Goal: Task Accomplishment & Management: Use online tool/utility

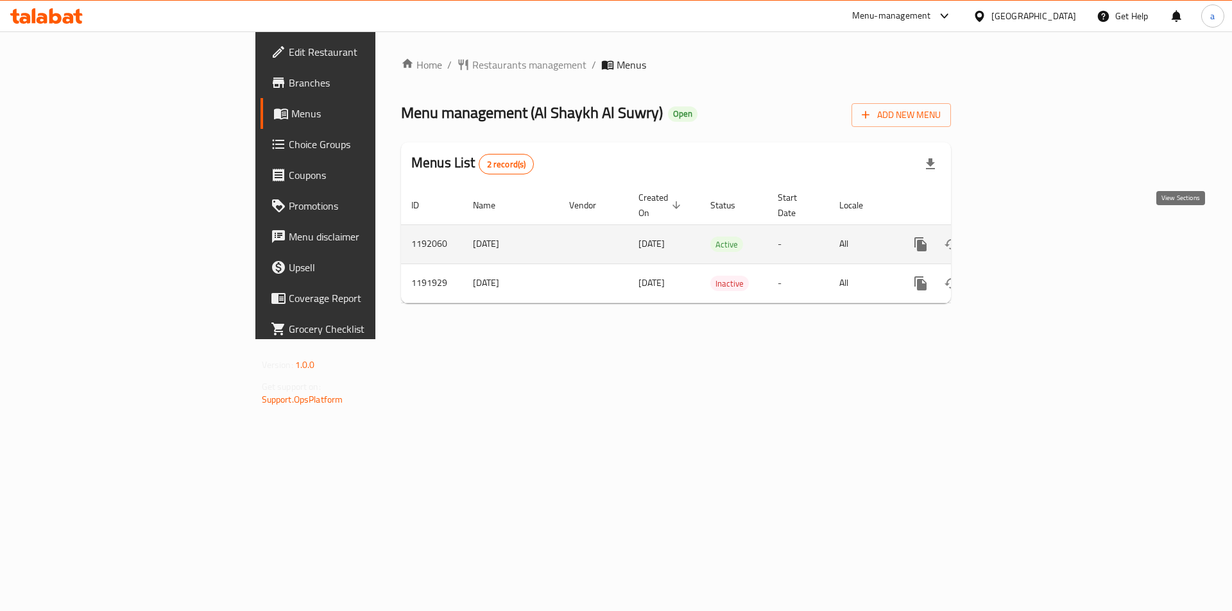
click at [1021, 237] on icon "enhanced table" at bounding box center [1012, 244] width 15 height 15
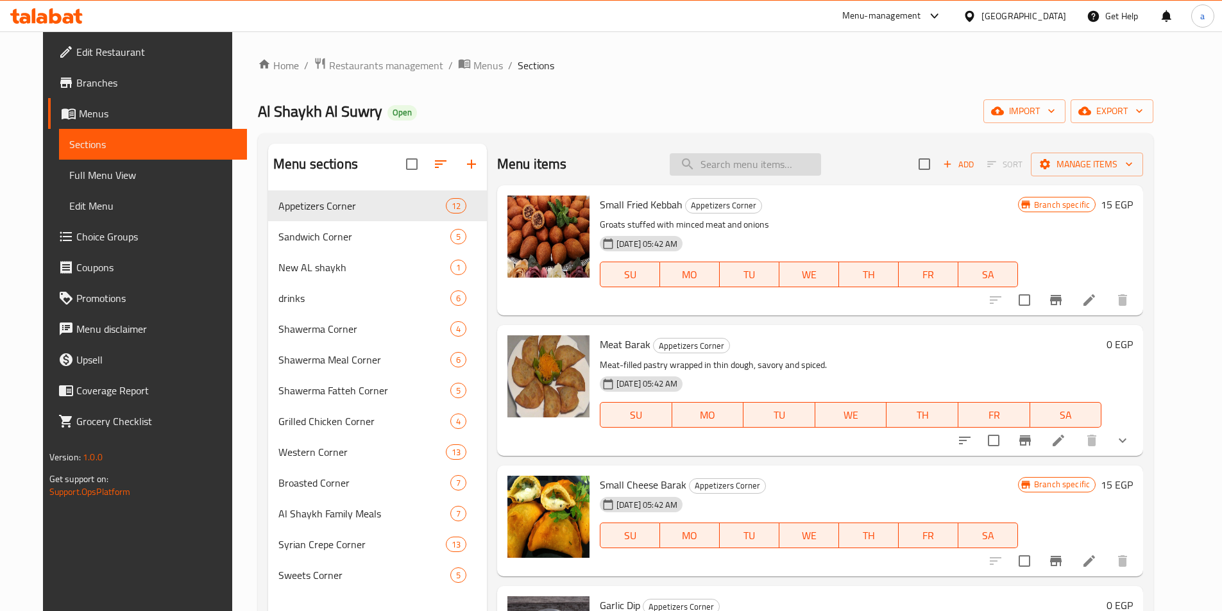
click at [756, 169] on input "search" at bounding box center [745, 164] width 151 height 22
paste input "Large Shawerma Sandwich"
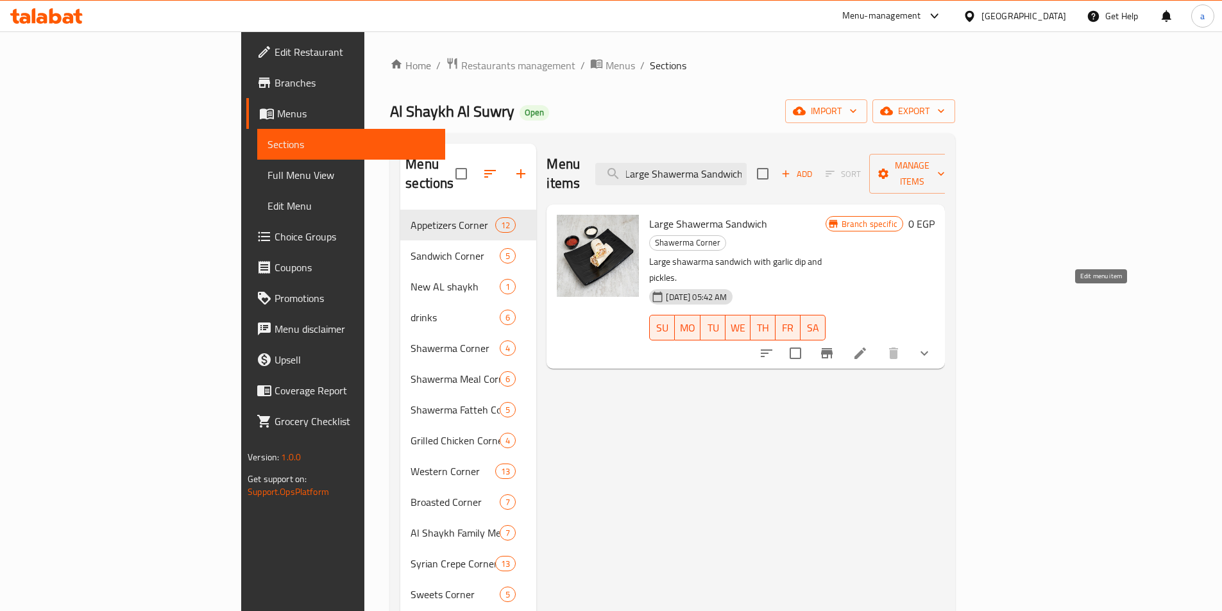
type input "Large Shawerma Sandwich"
click at [868, 346] on icon at bounding box center [860, 353] width 15 height 15
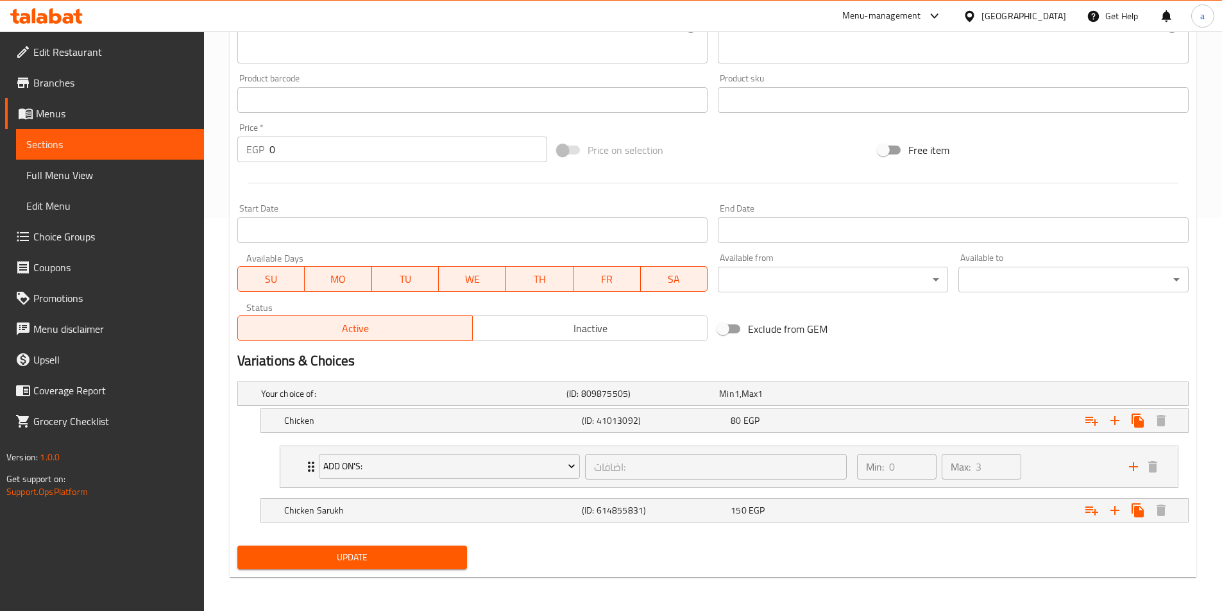
scroll to position [395, 0]
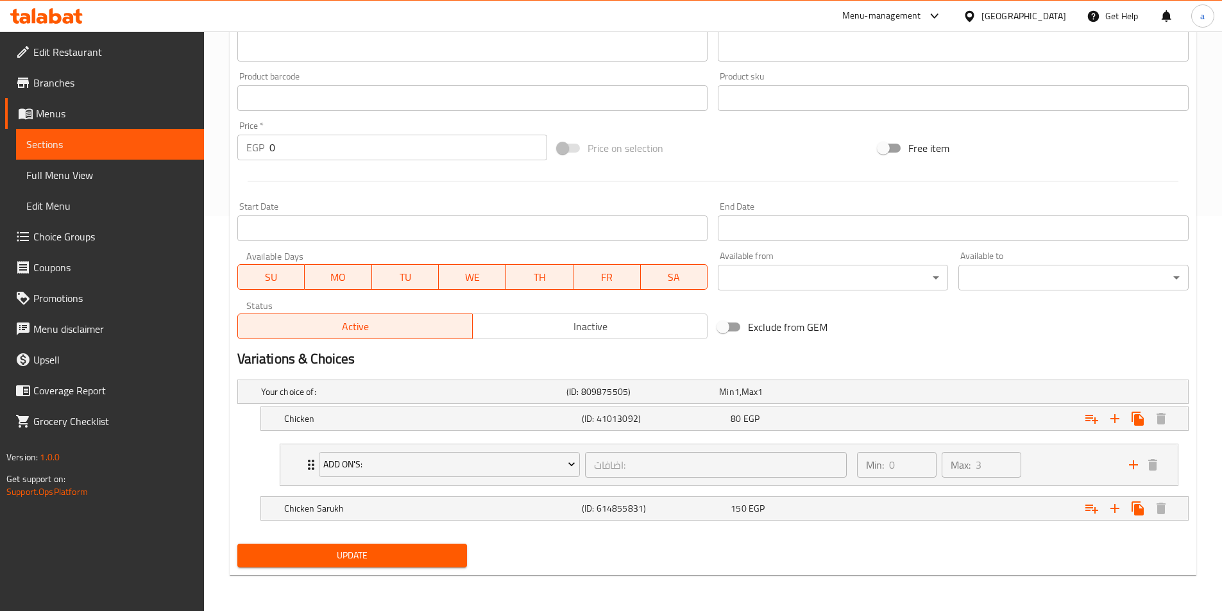
click at [111, 143] on span "Sections" at bounding box center [109, 144] width 167 height 15
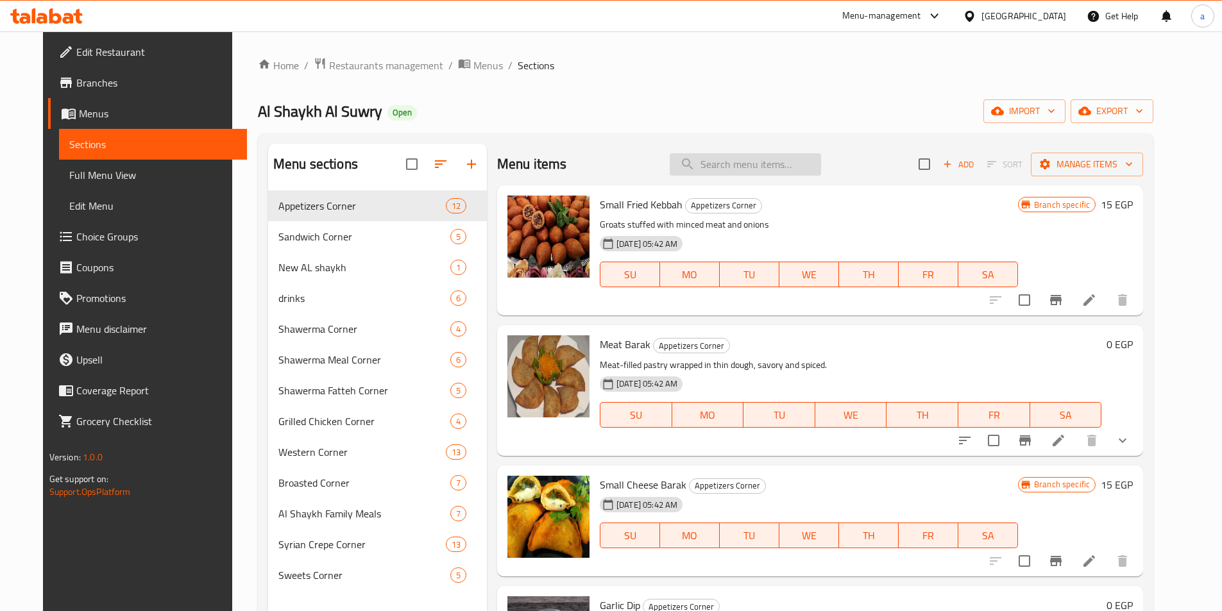
click at [733, 173] on input "search" at bounding box center [745, 164] width 151 height 22
paste input "French Shawerma Sandwich"
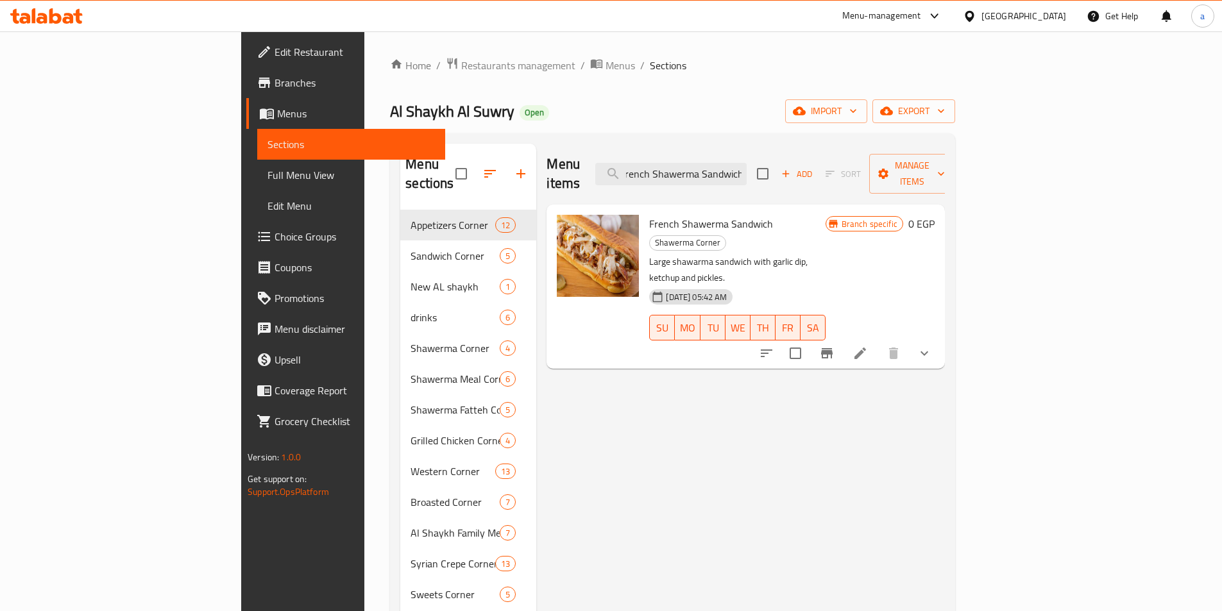
type input "French Shawerma Sandwich"
click at [878, 342] on li at bounding box center [860, 353] width 36 height 23
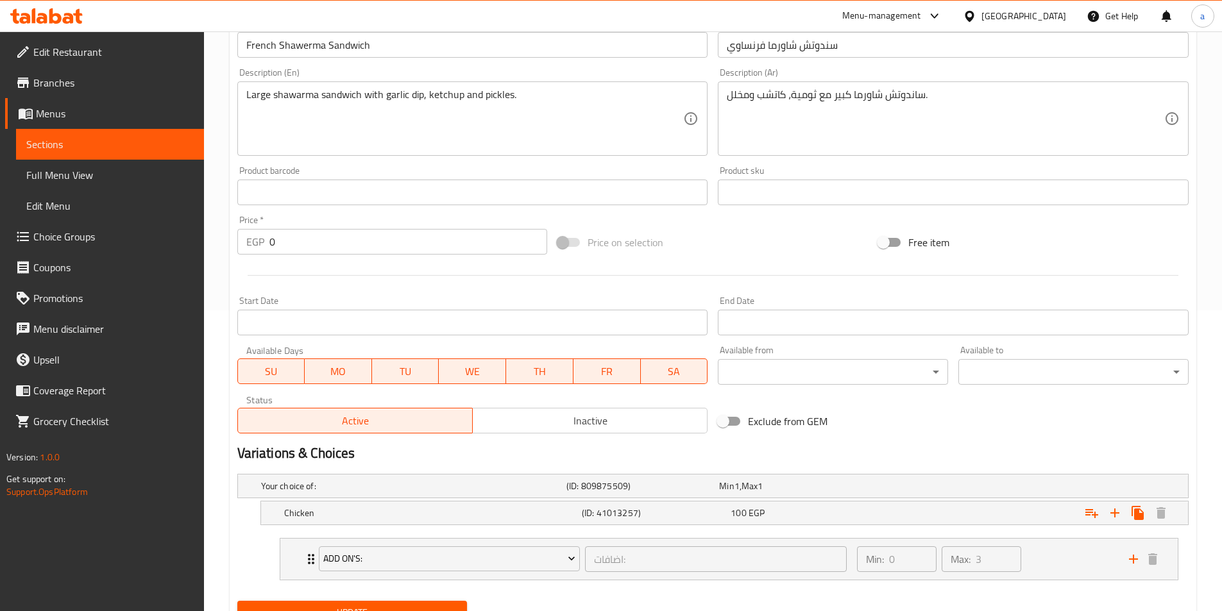
scroll to position [358, 0]
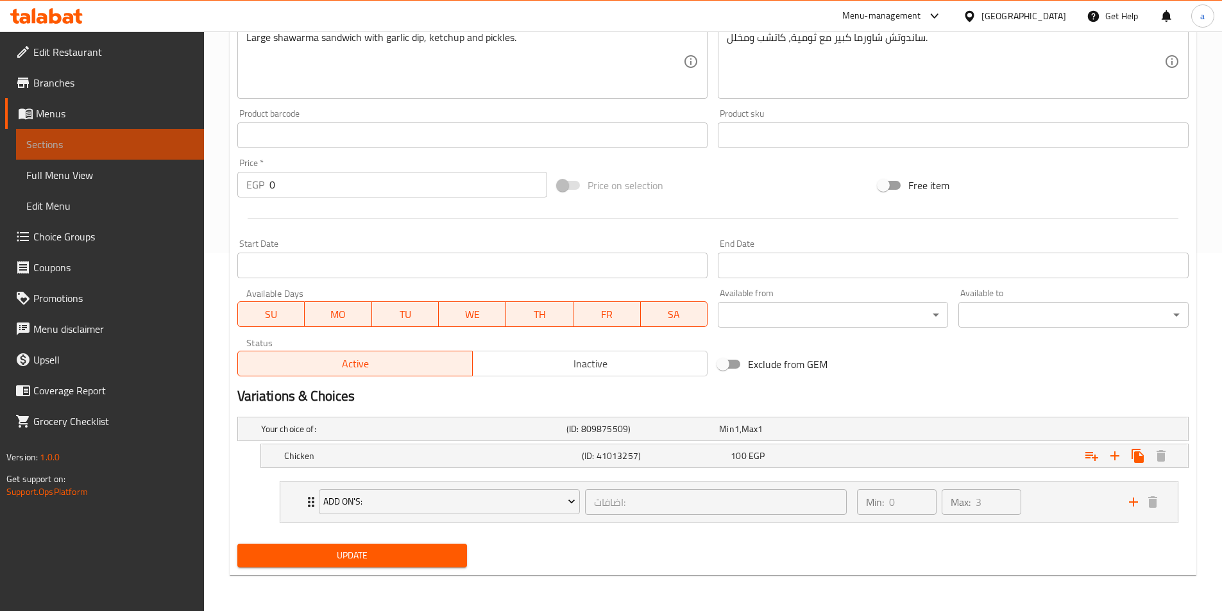
click at [118, 144] on span "Sections" at bounding box center [109, 144] width 167 height 15
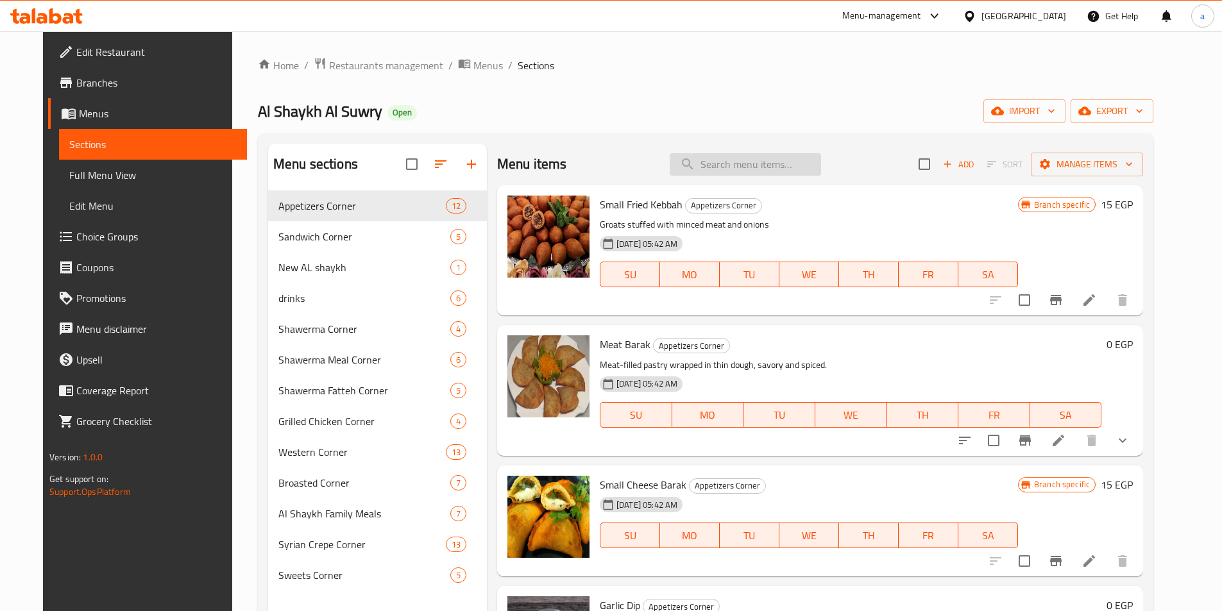
click at [767, 159] on input "search" at bounding box center [745, 164] width 151 height 22
paste input "Al Saroukh Shawerma Sandwich"
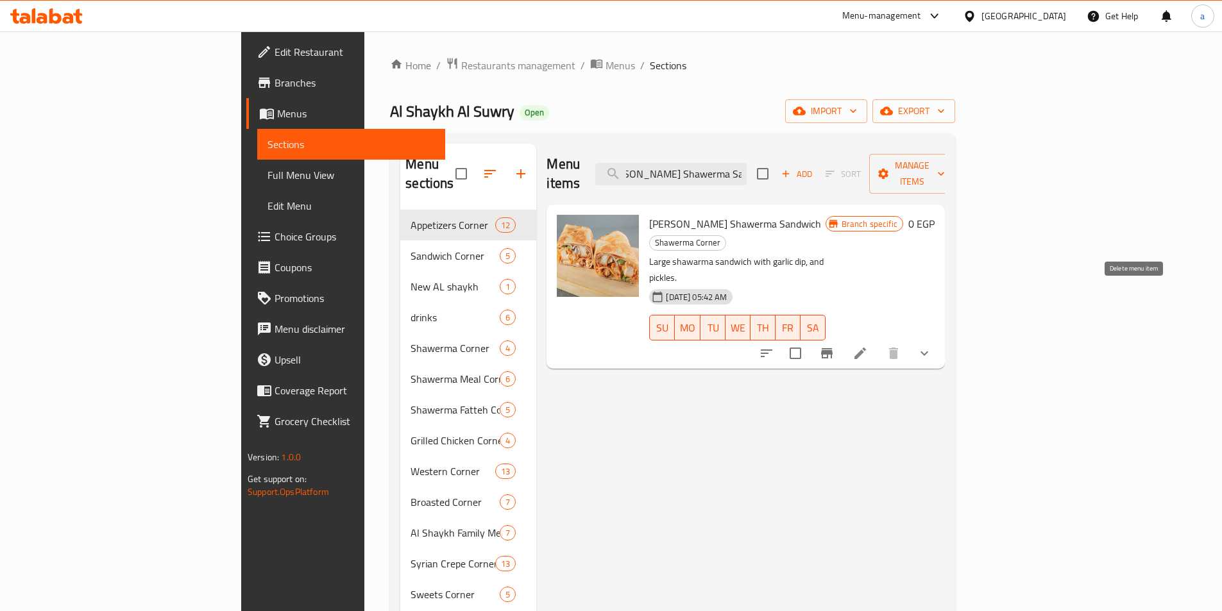
type input "Al Saroukh Shawerma Sandwich"
click at [868, 346] on icon at bounding box center [860, 353] width 15 height 15
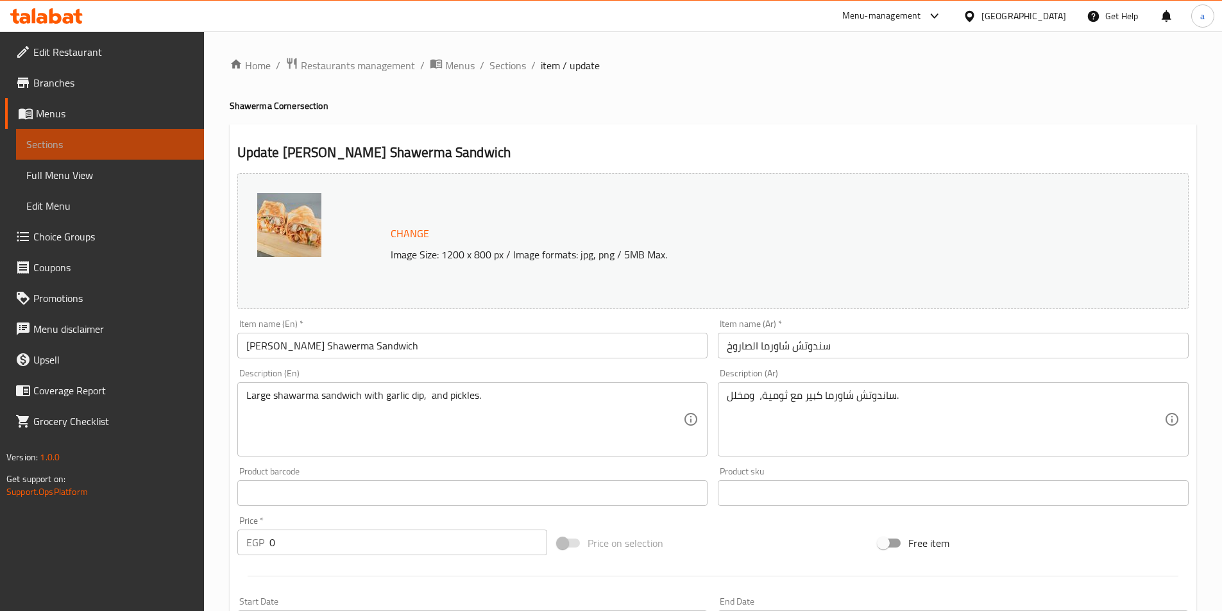
click at [122, 135] on link "Sections" at bounding box center [110, 144] width 188 height 31
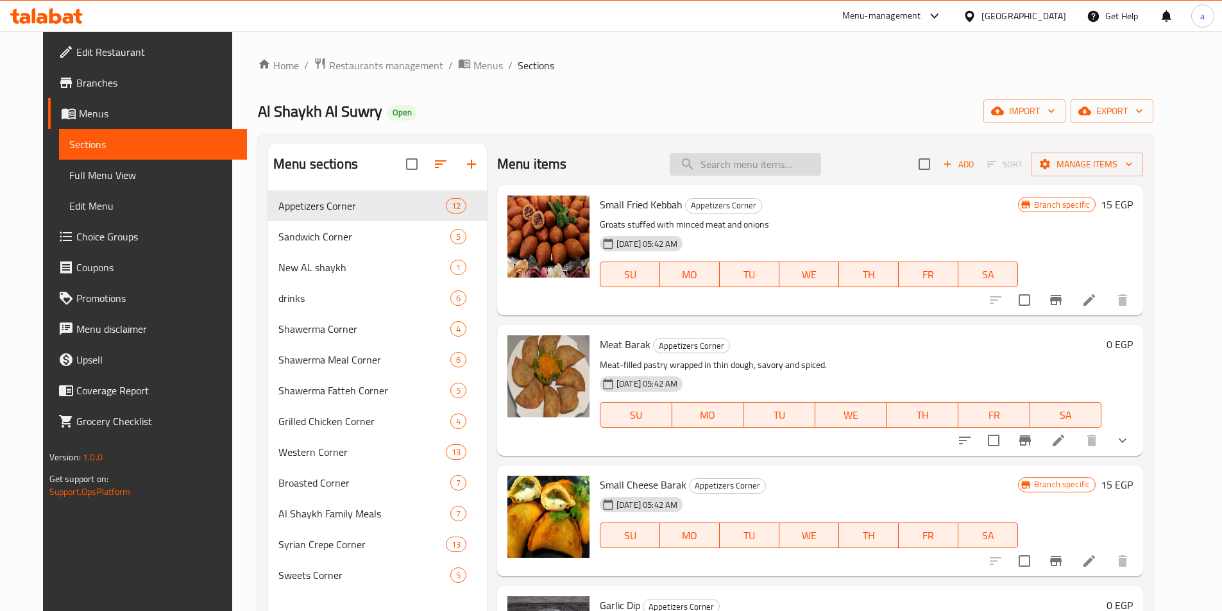
click at [727, 173] on input "search" at bounding box center [745, 164] width 151 height 22
paste input "Shawarma Bun"
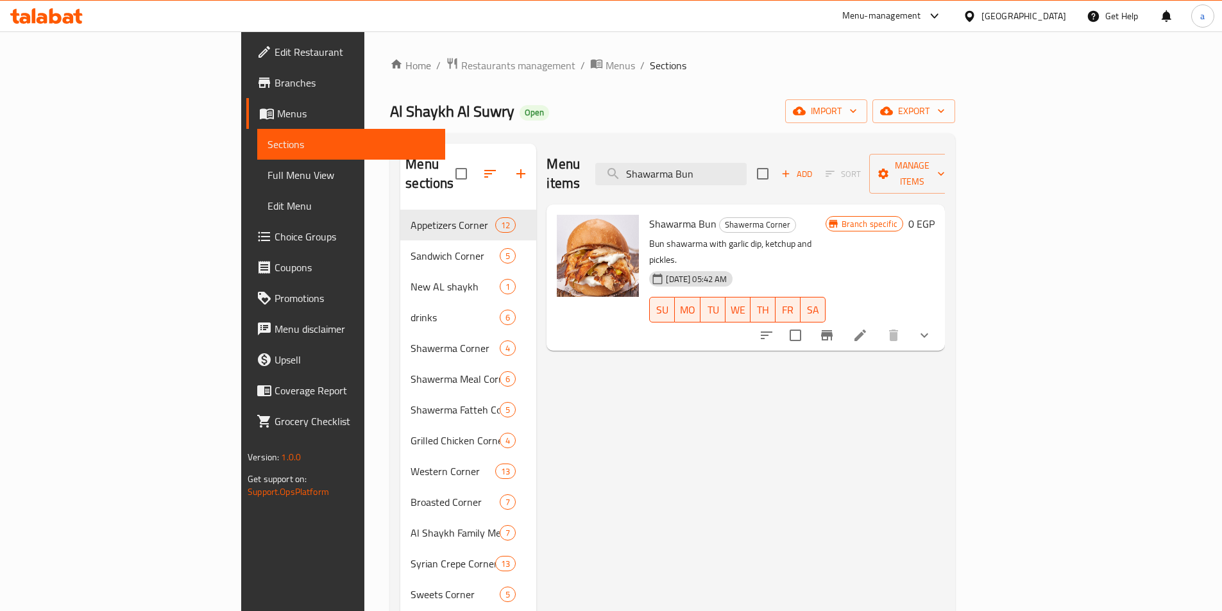
type input "Shawarma Bun"
click at [868, 328] on icon at bounding box center [860, 335] width 15 height 15
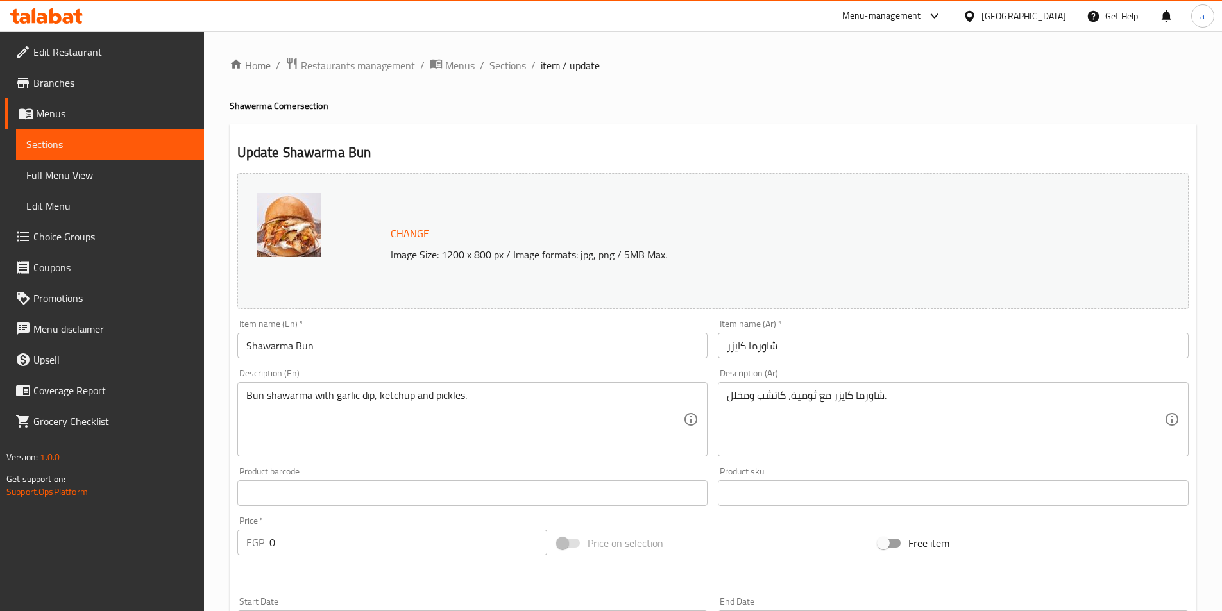
click at [52, 150] on span "Sections" at bounding box center [109, 144] width 167 height 15
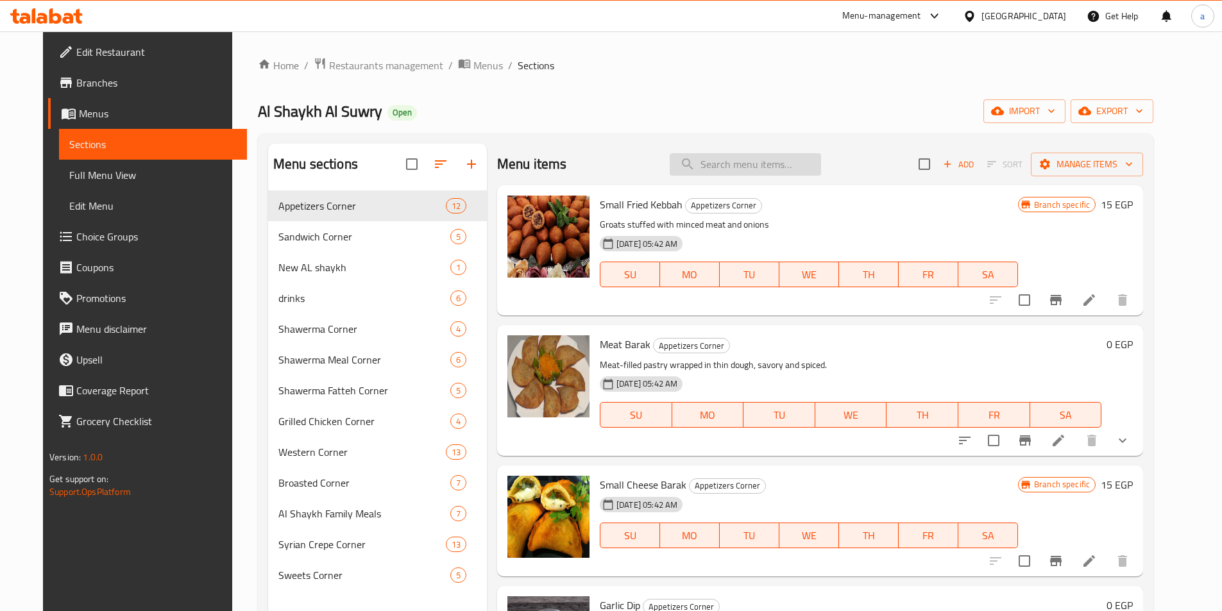
click at [720, 173] on input "search" at bounding box center [745, 164] width 151 height 22
paste input "712892"
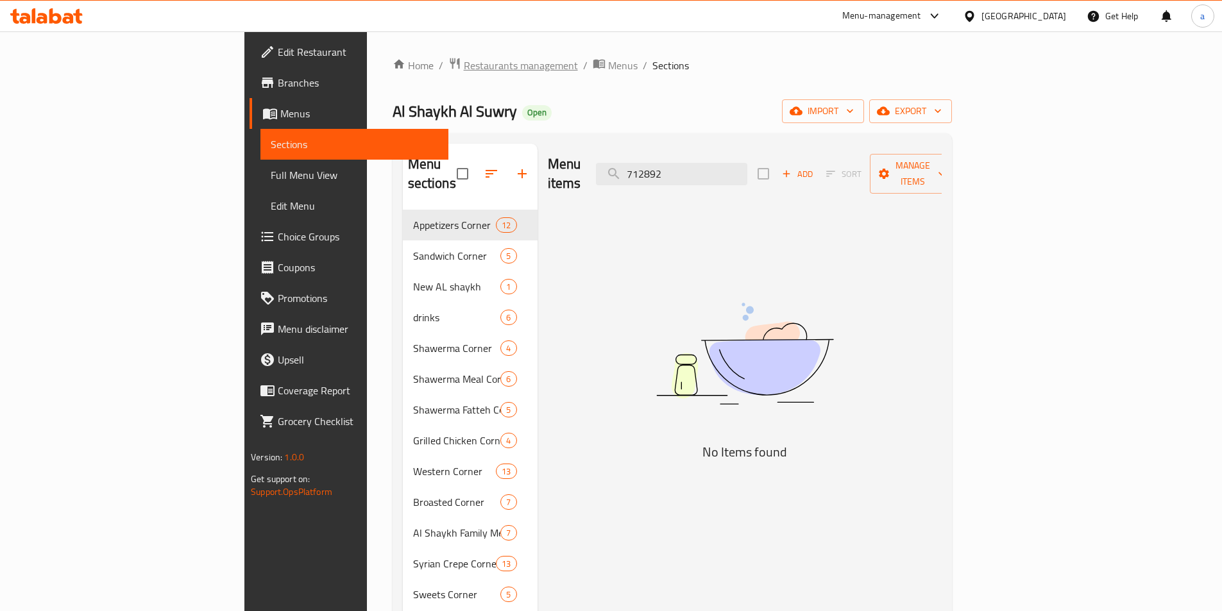
type input "712892"
click at [464, 63] on span "Restaurants management" at bounding box center [521, 65] width 114 height 15
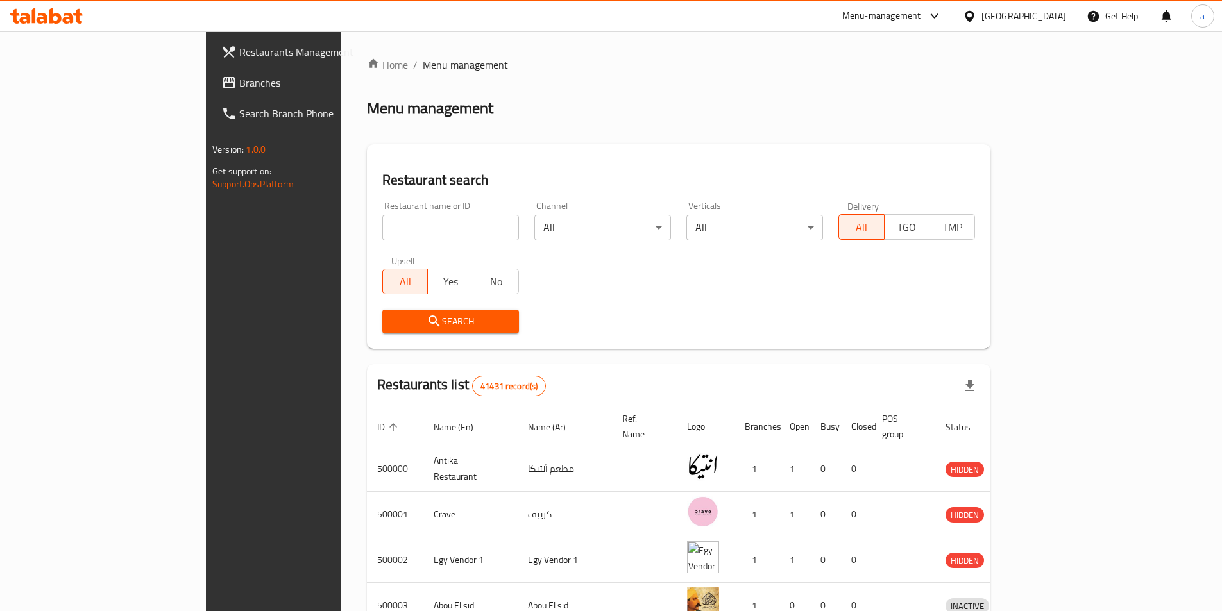
click at [111, 83] on div at bounding box center [611, 305] width 1222 height 611
click at [239, 83] on span "Branches" at bounding box center [319, 82] width 160 height 15
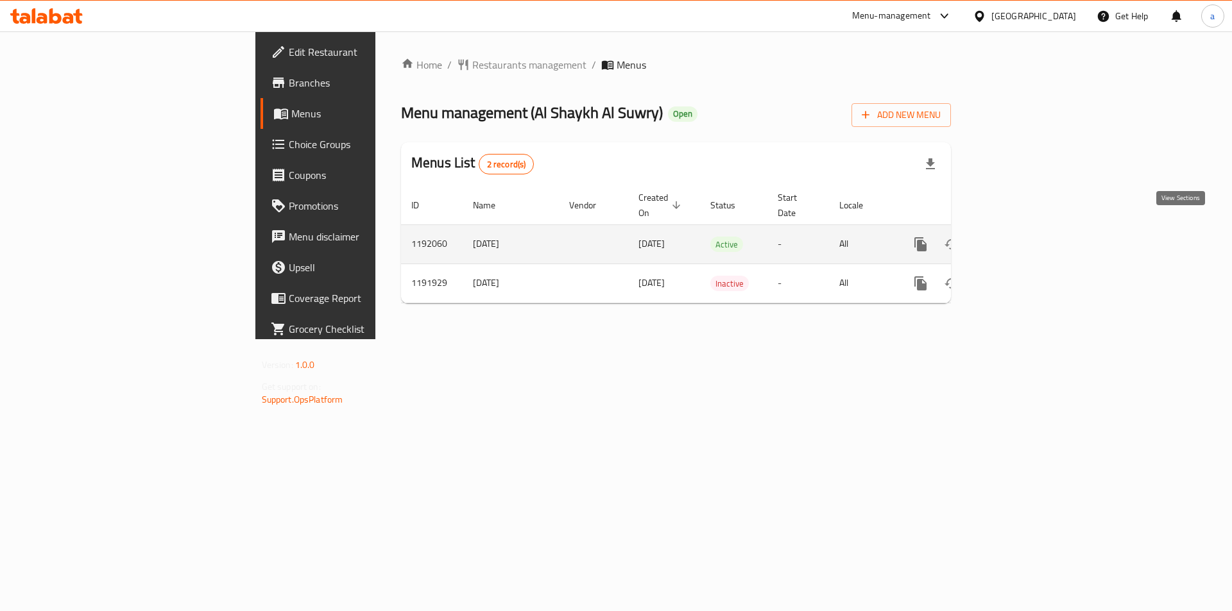
click at [1019, 239] on icon "enhanced table" at bounding box center [1013, 245] width 12 height 12
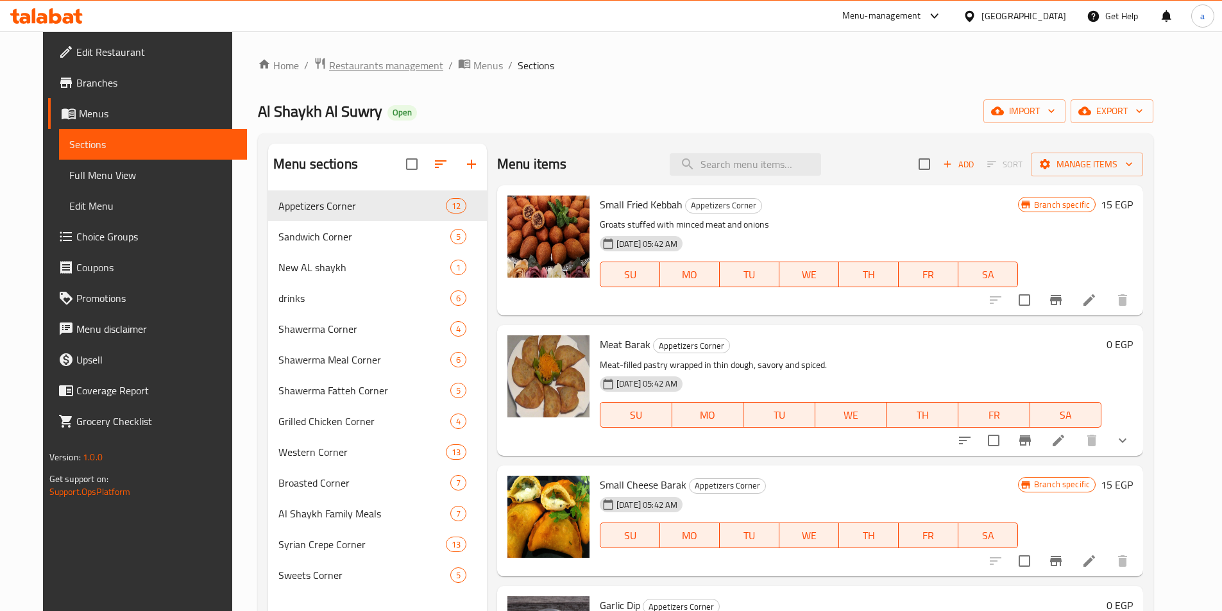
click at [329, 71] on span "Restaurants management" at bounding box center [386, 65] width 114 height 15
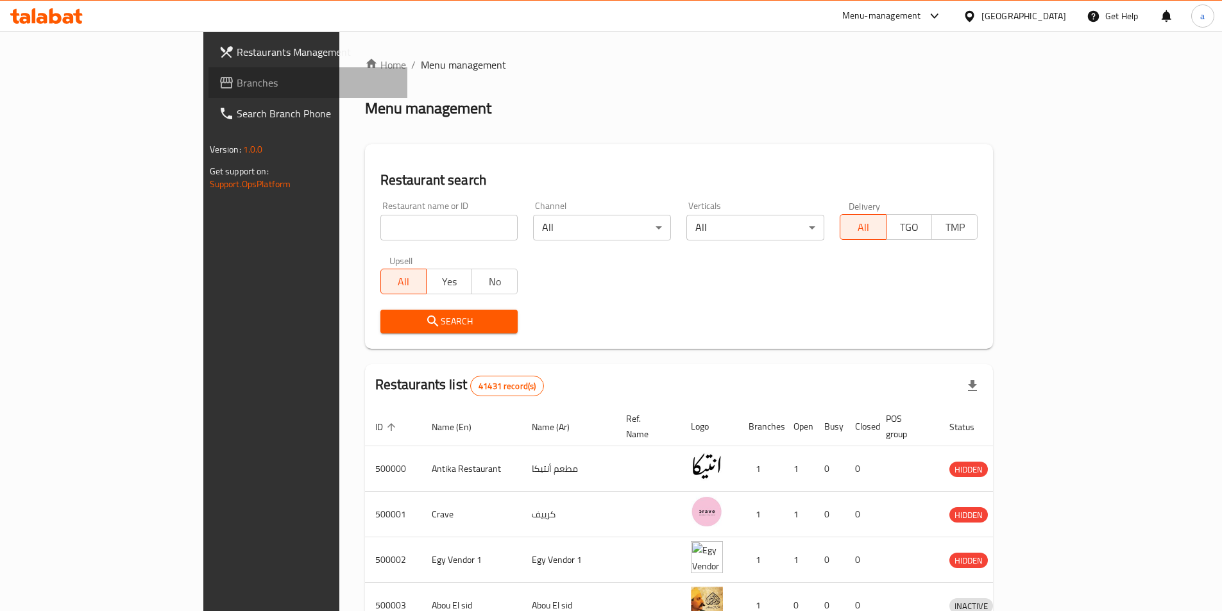
click at [237, 87] on span "Branches" at bounding box center [317, 82] width 160 height 15
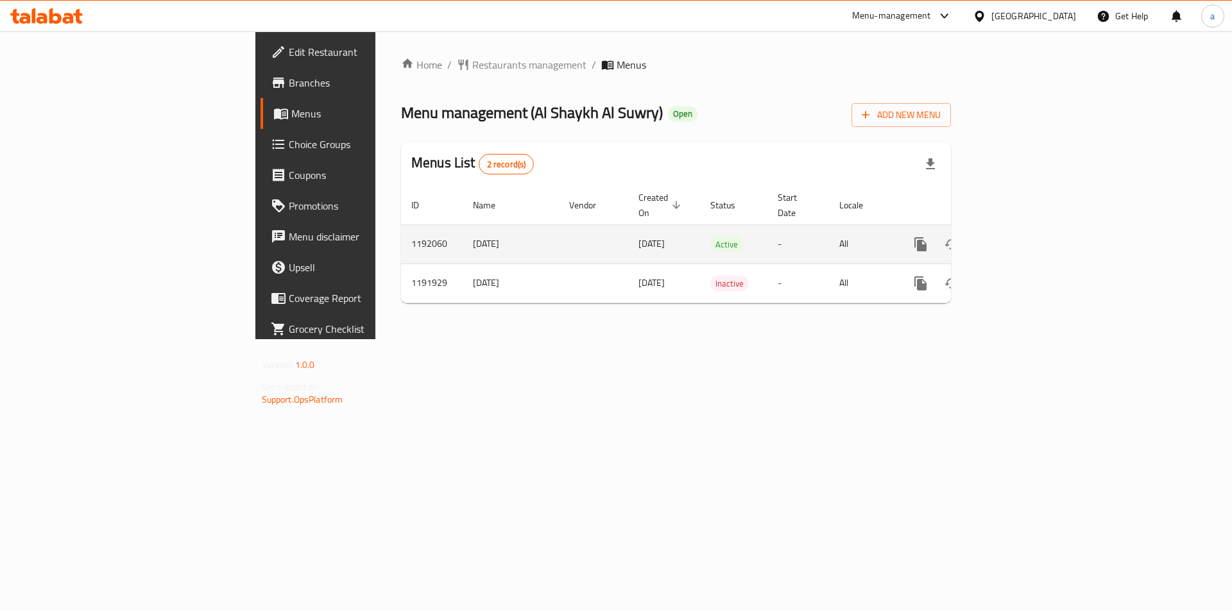
click at [1028, 232] on link "enhanced table" at bounding box center [1013, 244] width 31 height 31
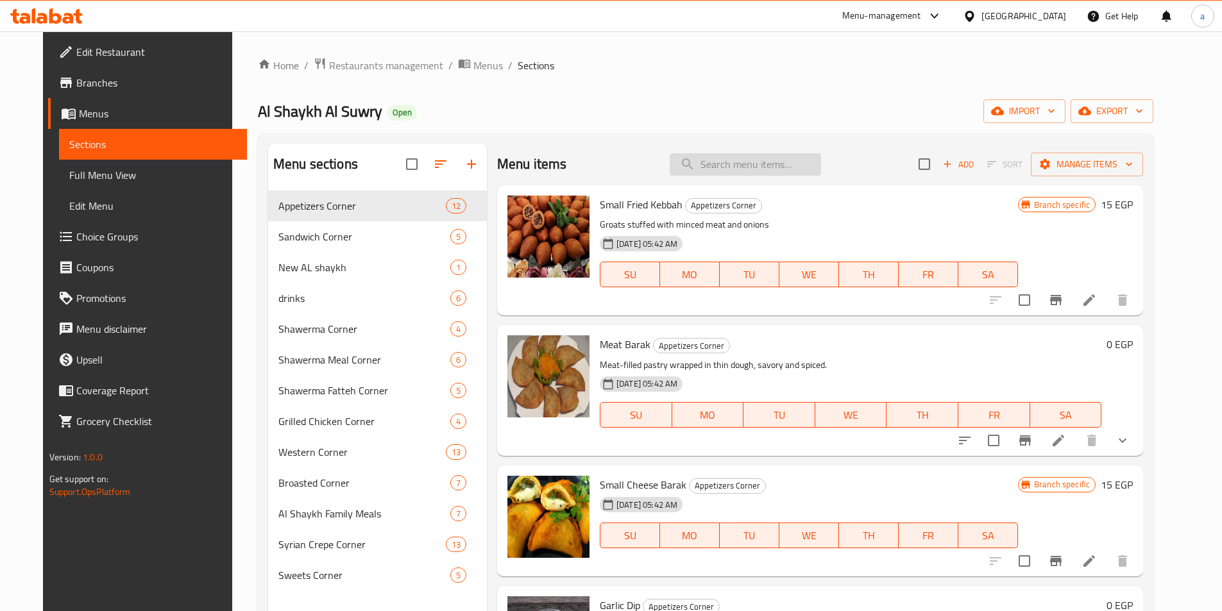
click at [734, 166] on input "search" at bounding box center [745, 164] width 151 height 22
paste input "Mexican Crepe"
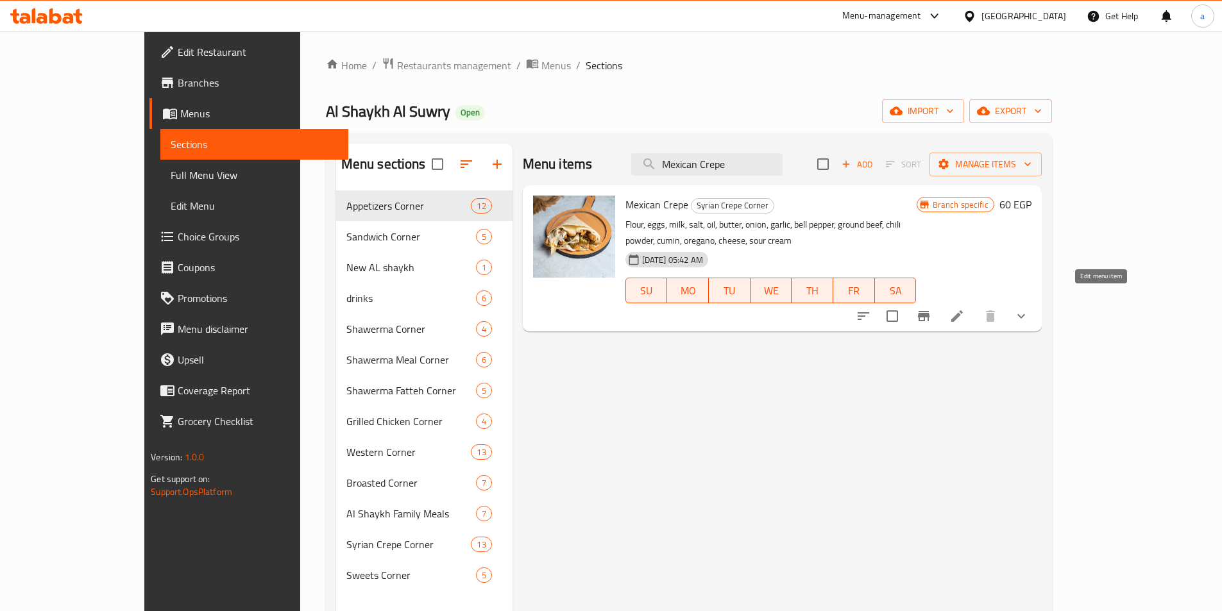
type input "Mexican Crepe"
click at [965, 309] on icon at bounding box center [956, 316] width 15 height 15
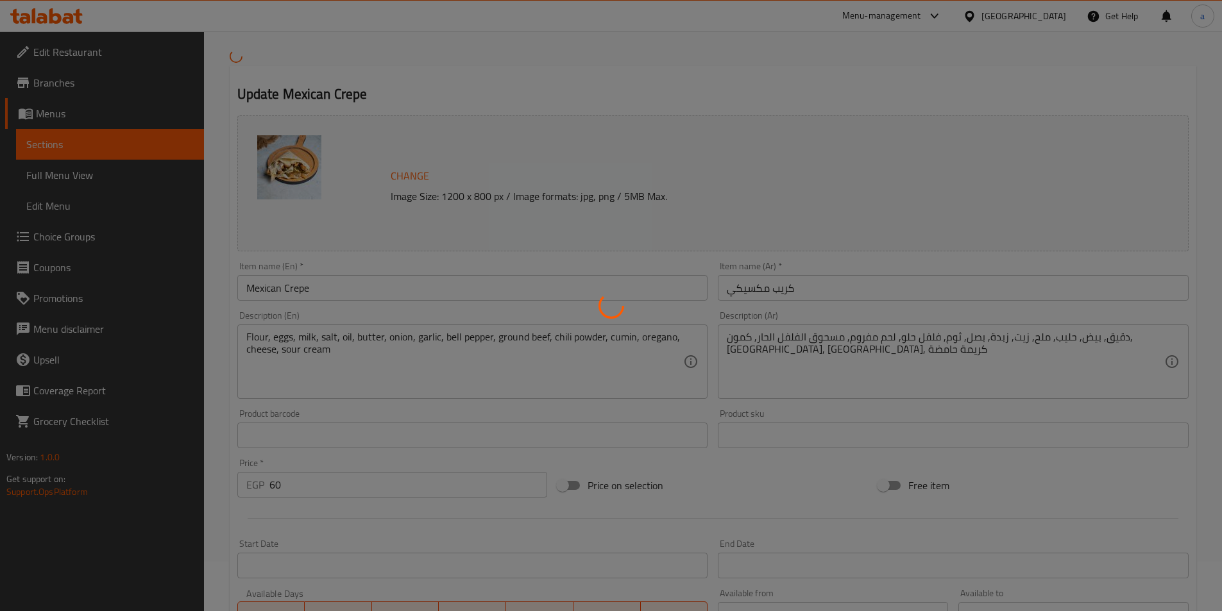
type input "اضافات:"
type input "0"
type input "3"
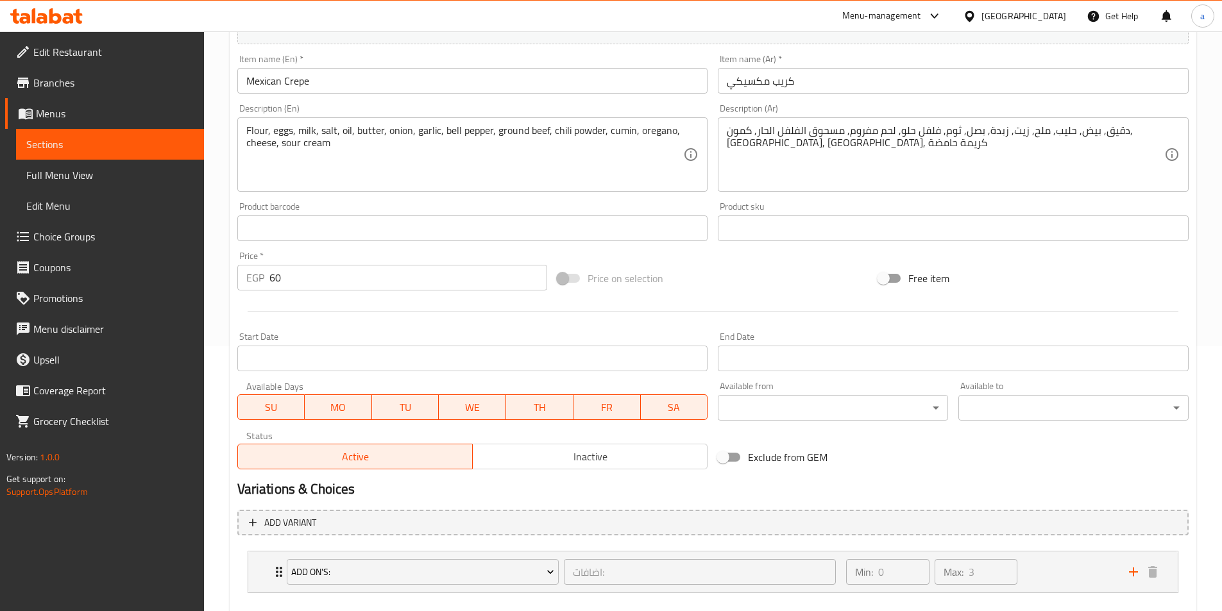
scroll to position [335, 0]
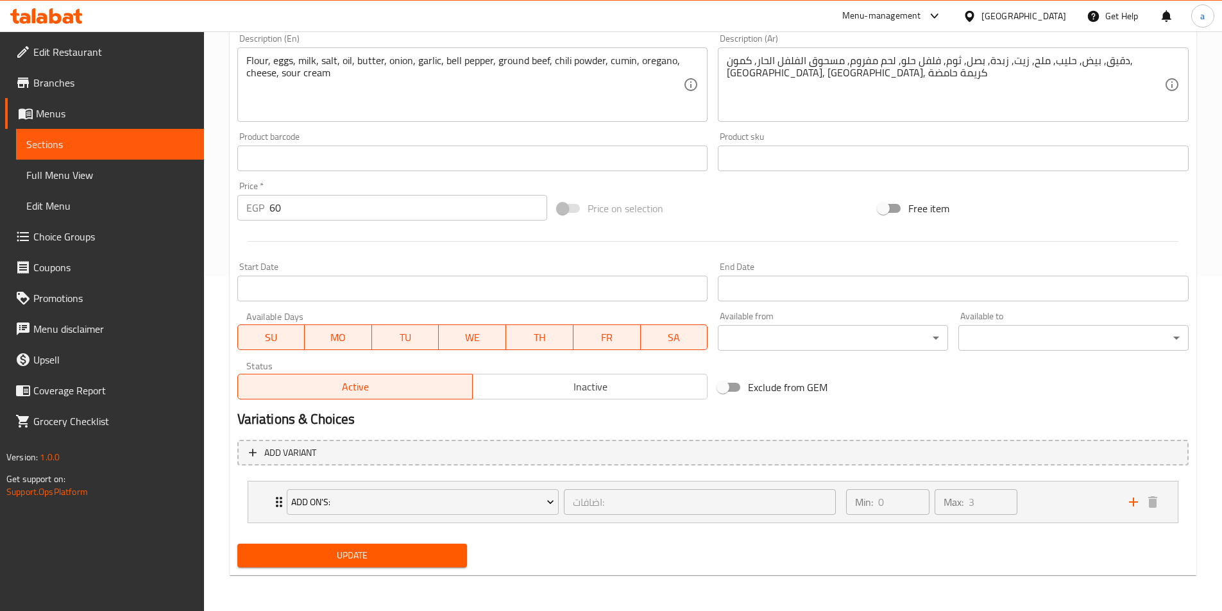
click at [110, 146] on span "Sections" at bounding box center [109, 144] width 167 height 15
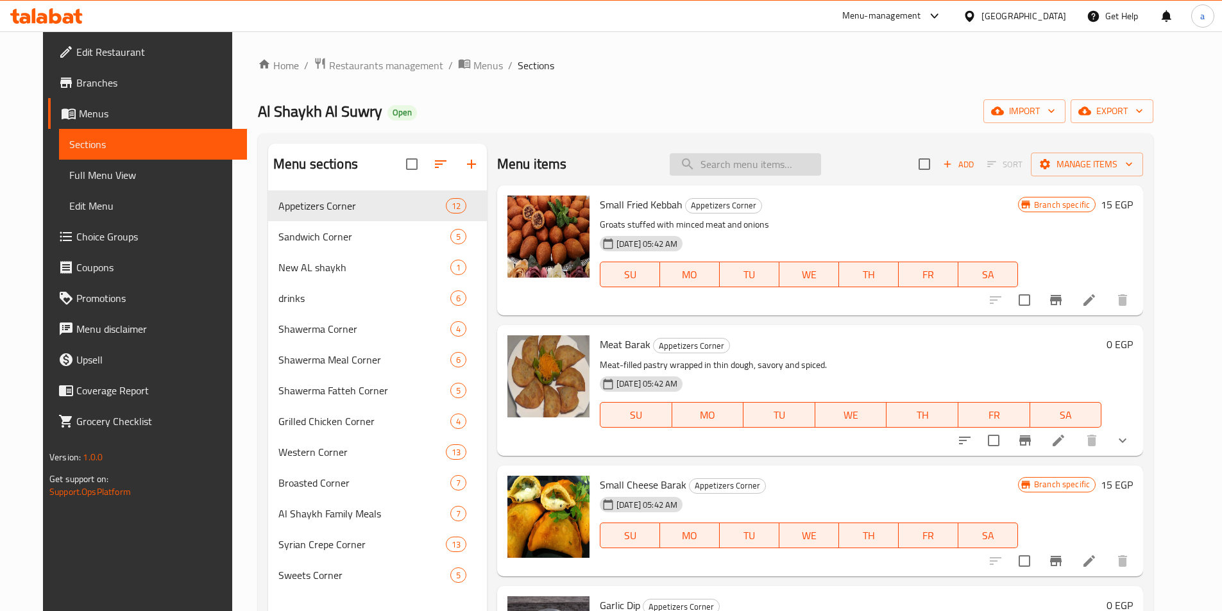
click at [756, 154] on input "search" at bounding box center [745, 164] width 151 height 22
paste input "Mix Chicken Crepe"
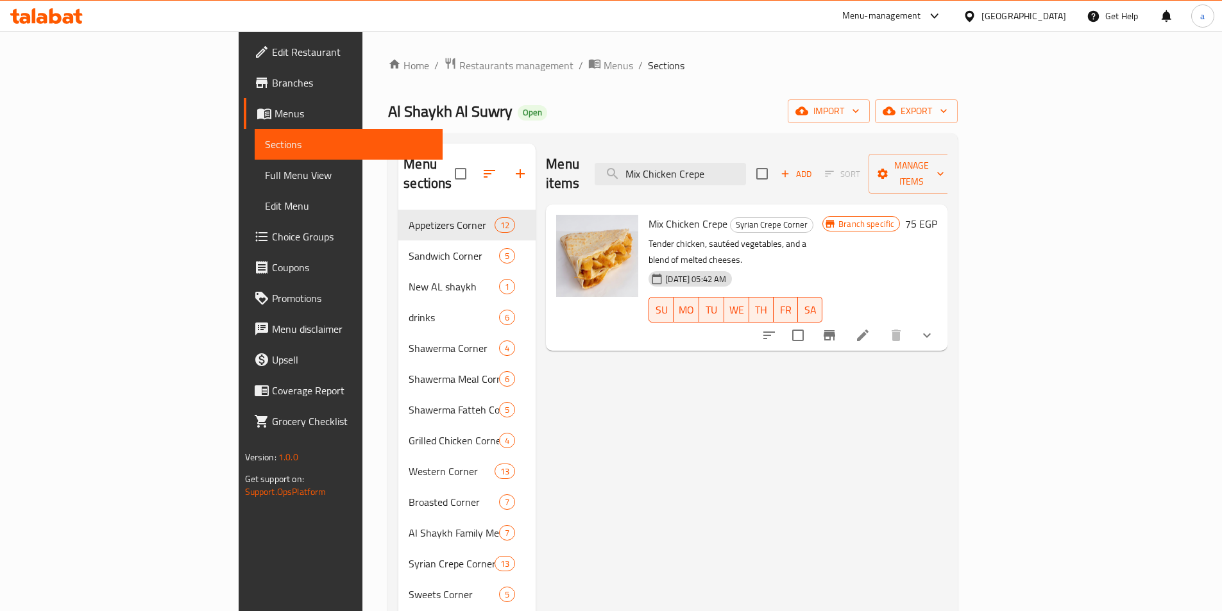
type input "Mix Chicken Crepe"
click at [871, 328] on icon at bounding box center [862, 335] width 15 height 15
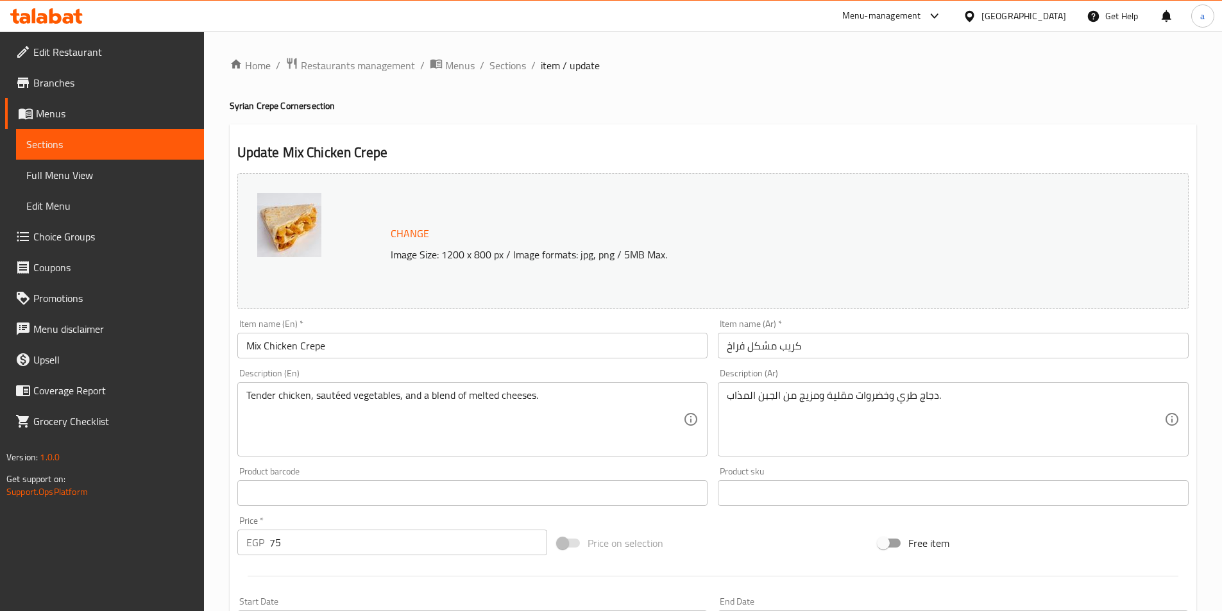
click at [119, 141] on span "Sections" at bounding box center [109, 144] width 167 height 15
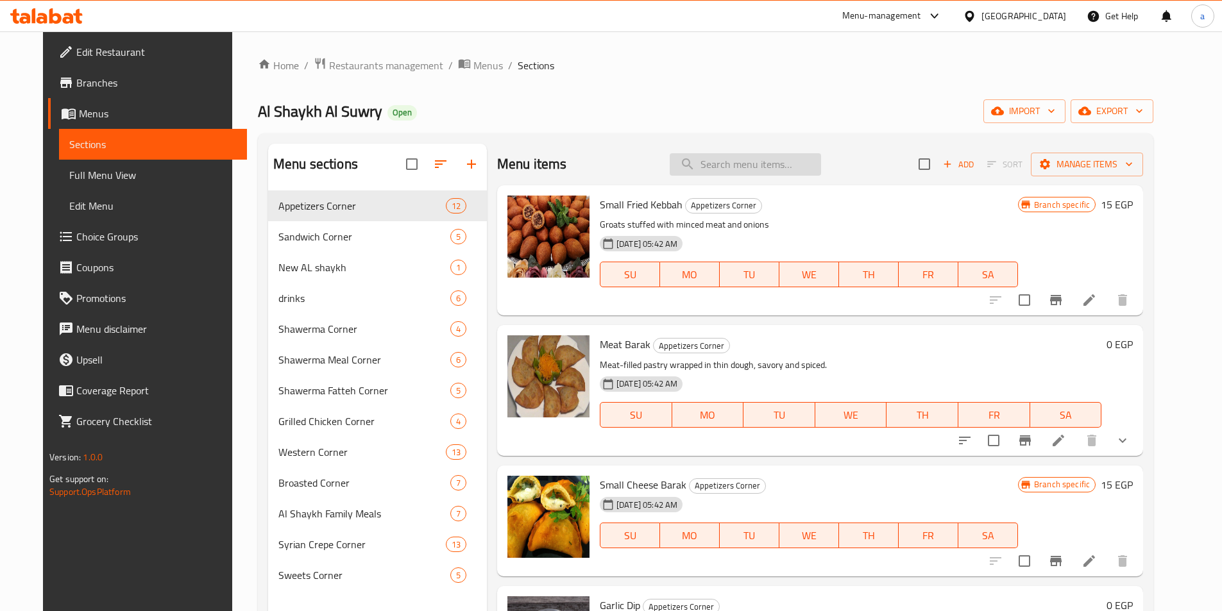
click at [734, 167] on input "search" at bounding box center [745, 164] width 151 height 22
click at [793, 169] on input "search" at bounding box center [745, 164] width 151 height 22
paste input "Mix Cheese Crepe"
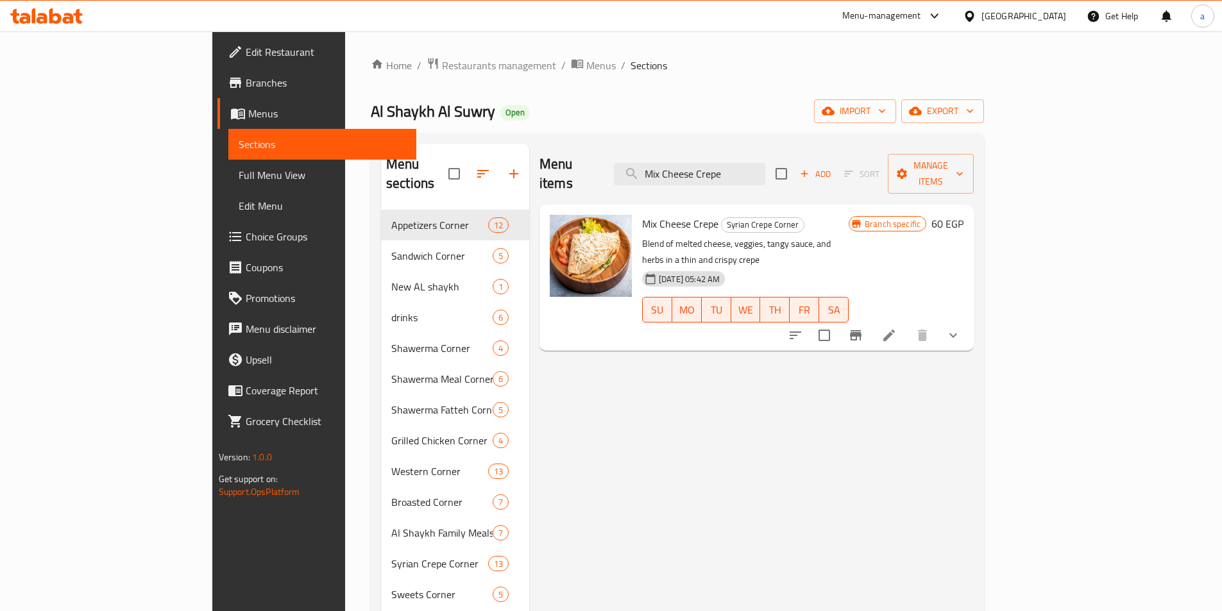
type input "Mix Cheese Crepe"
click at [897, 328] on icon at bounding box center [888, 335] width 15 height 15
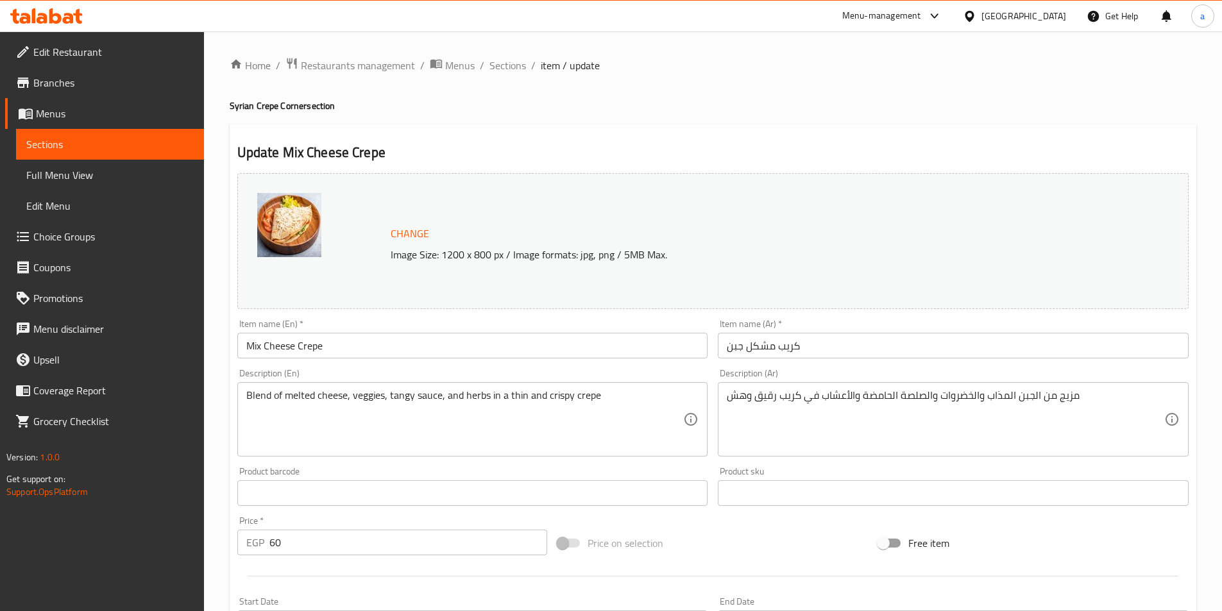
click at [139, 155] on link "Sections" at bounding box center [110, 144] width 188 height 31
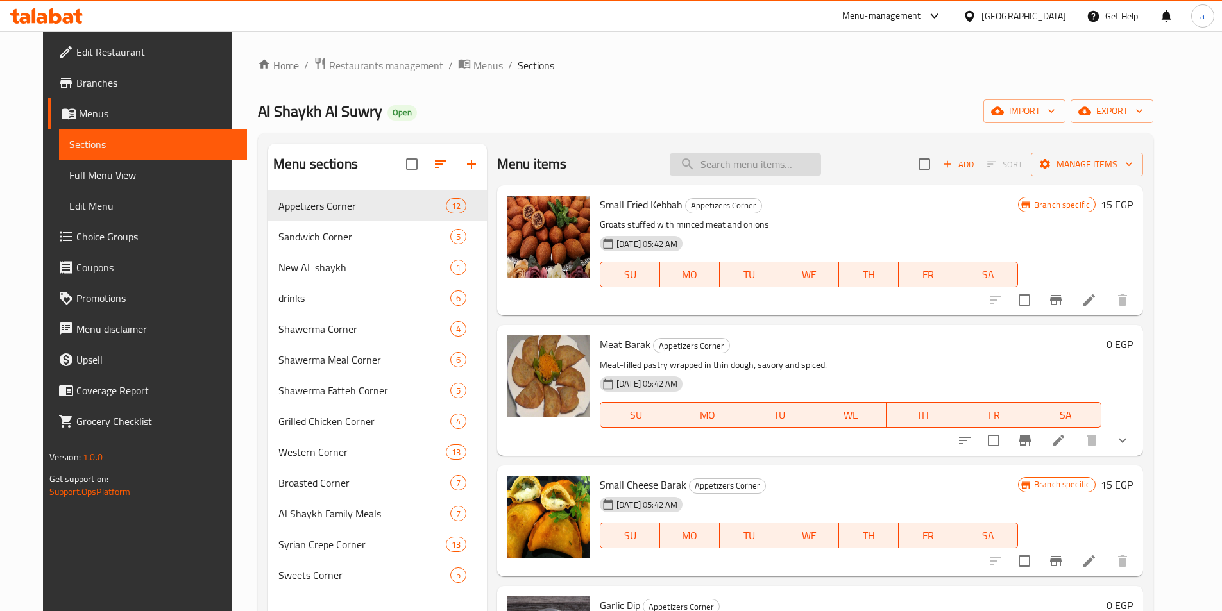
click at [779, 166] on input "search" at bounding box center [745, 164] width 151 height 22
paste input "[PERSON_NAME]"
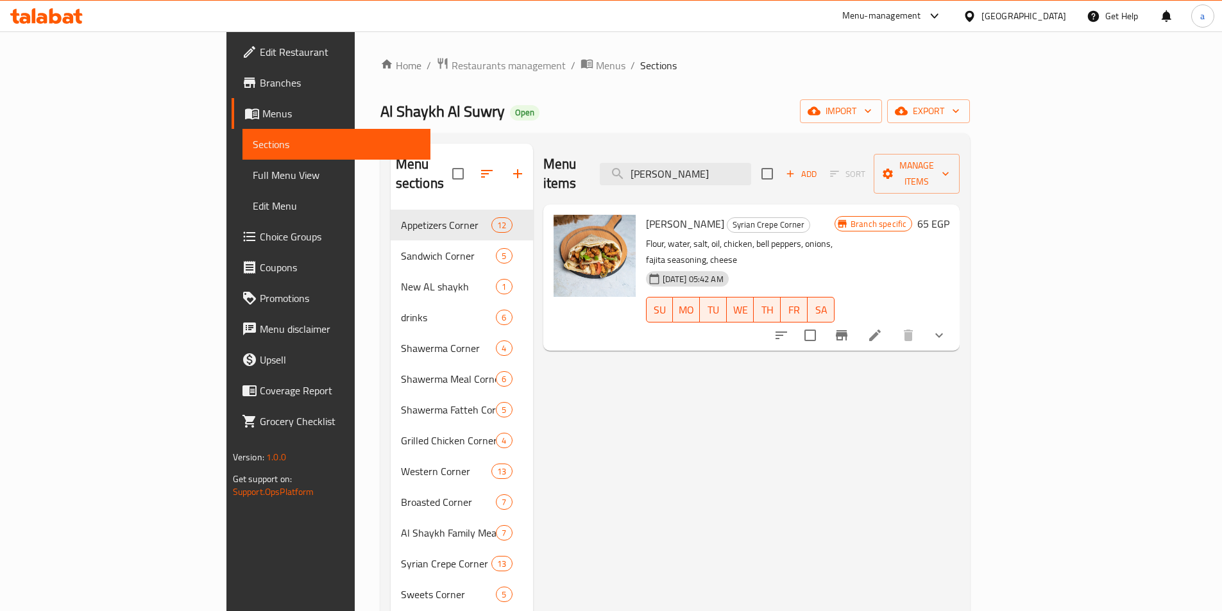
type input "[PERSON_NAME]"
click at [883, 328] on icon at bounding box center [874, 335] width 15 height 15
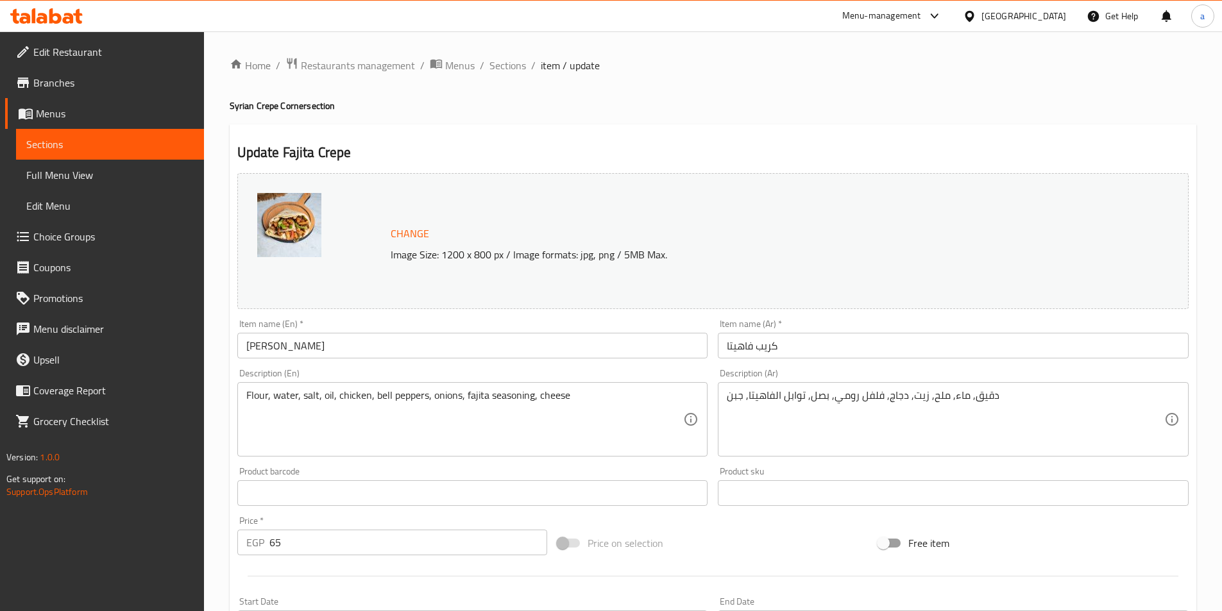
click at [76, 142] on span "Sections" at bounding box center [109, 144] width 167 height 15
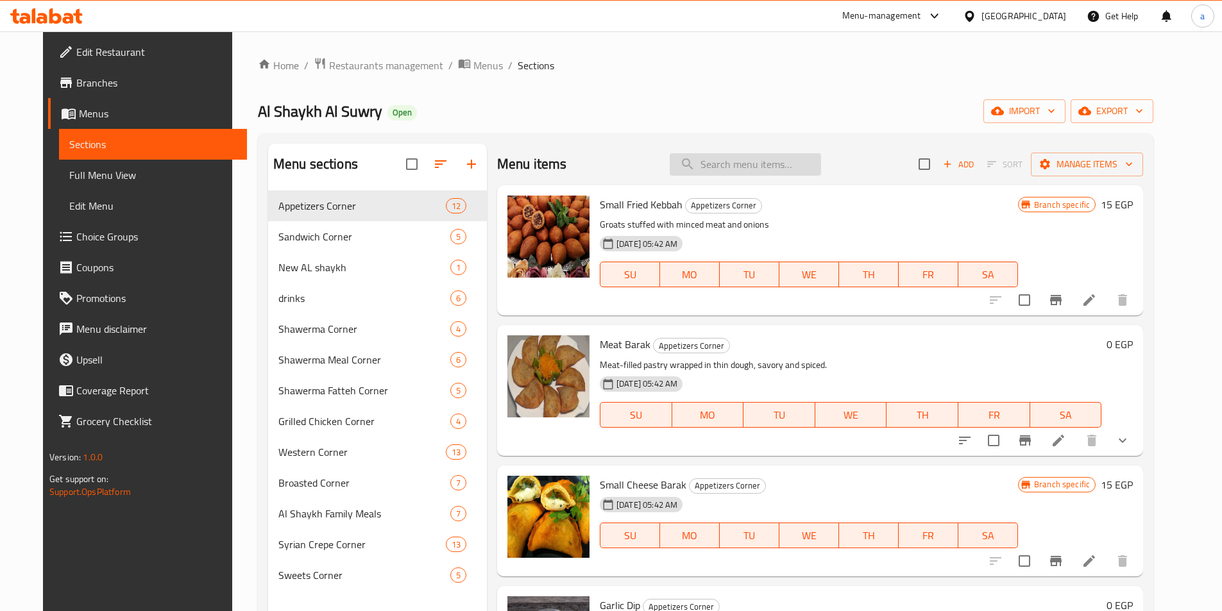
click at [700, 162] on input "search" at bounding box center [745, 164] width 151 height 22
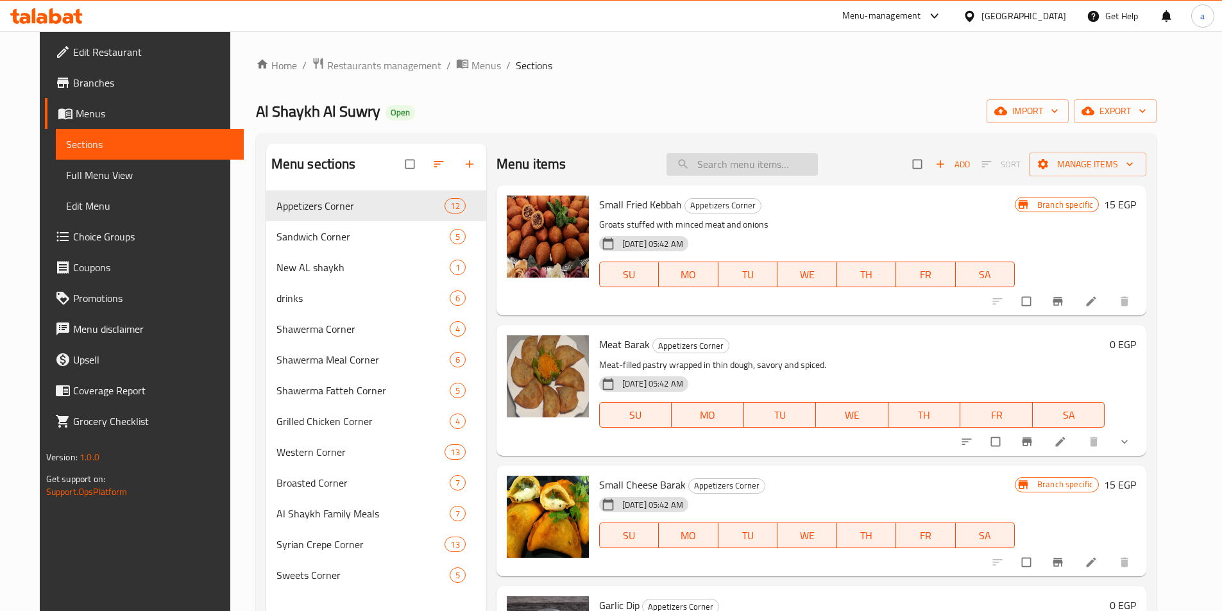
click at [772, 167] on input "search" at bounding box center [742, 164] width 151 height 22
paste input "Supreme Crepe"
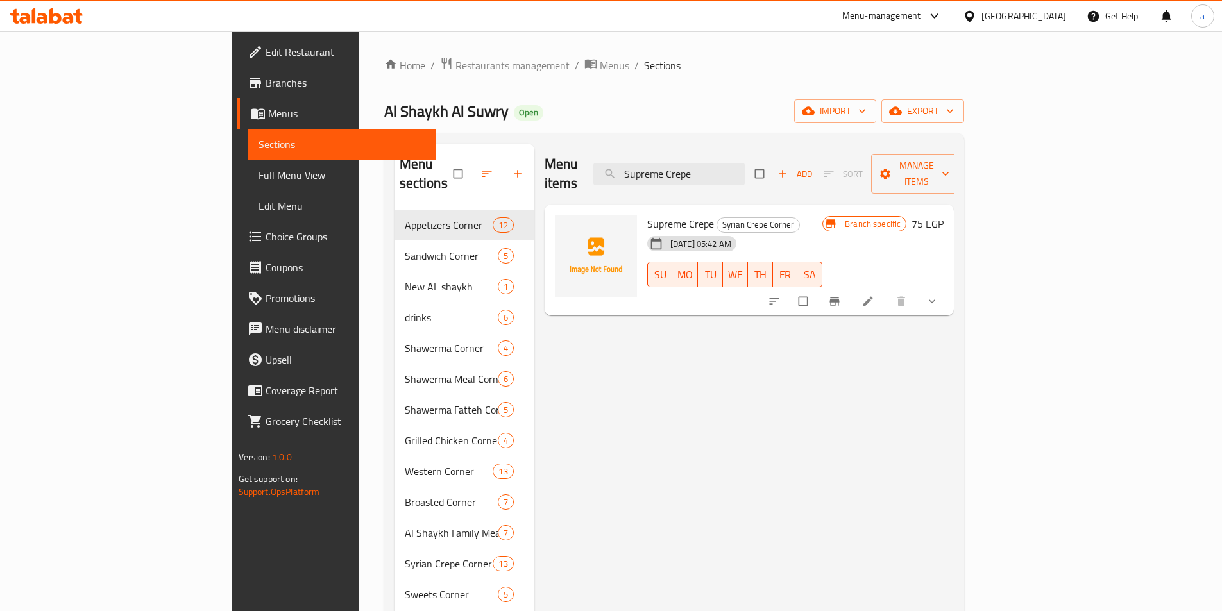
type input "Supreme Crepe"
click at [874, 295] on icon at bounding box center [868, 301] width 13 height 13
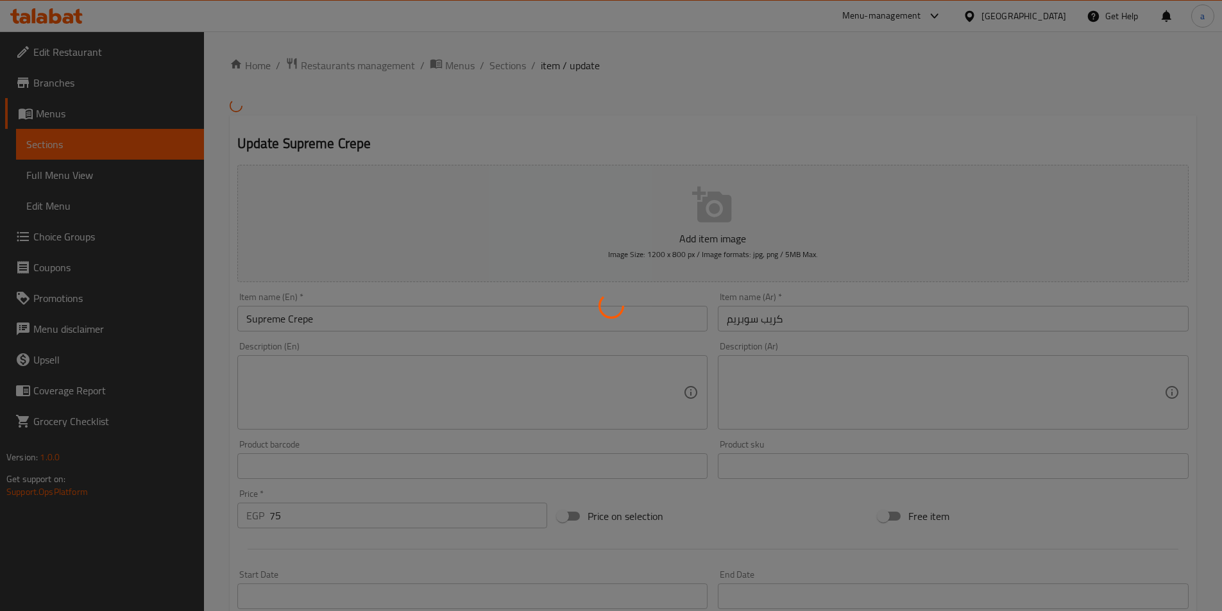
scroll to position [316, 0]
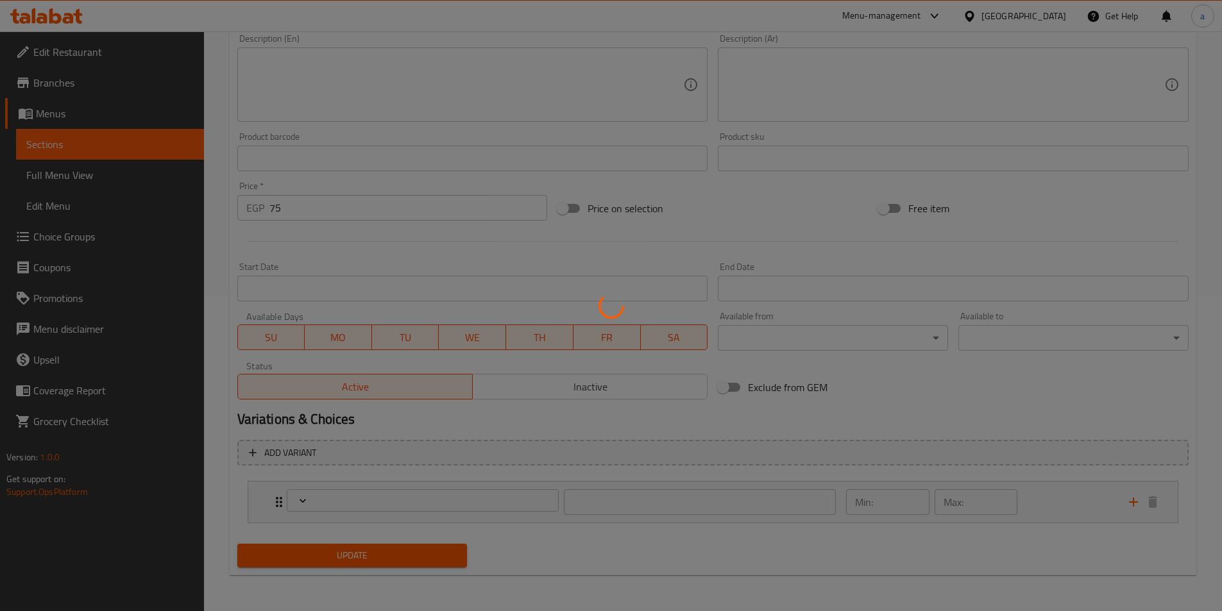
type input "اضافات:"
type input "0"
type input "3"
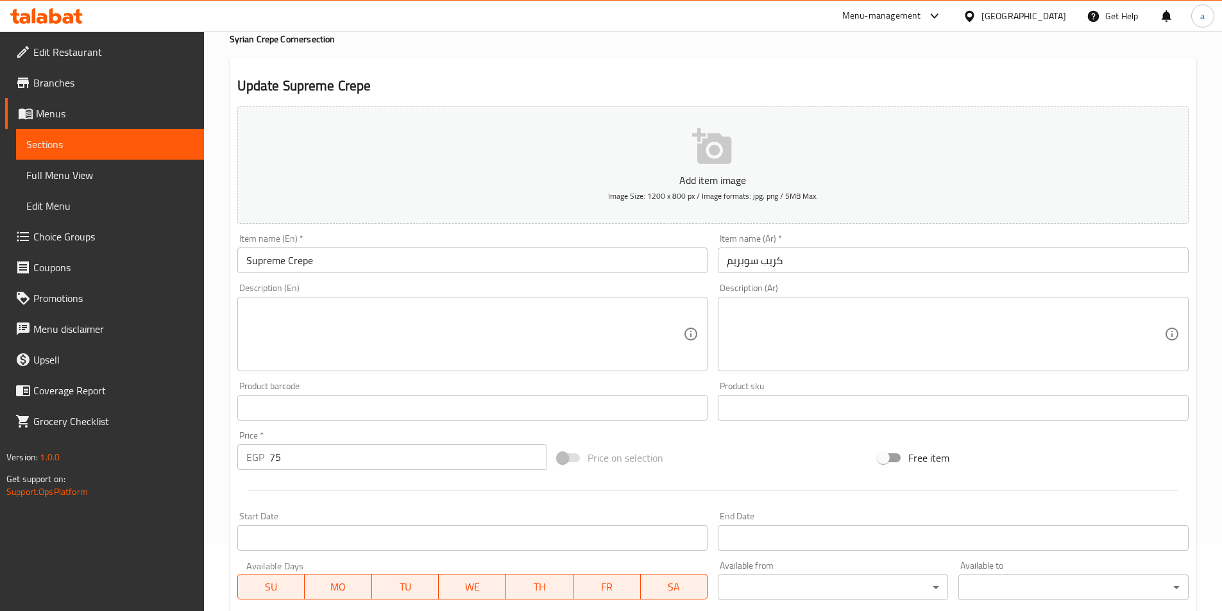
scroll to position [0, 0]
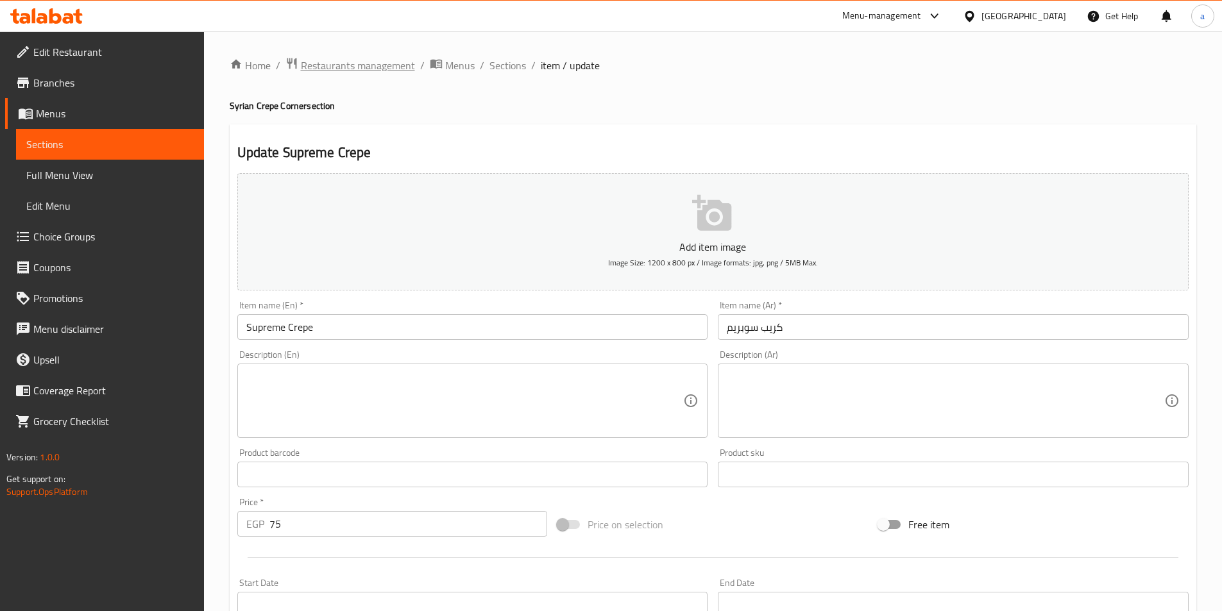
click at [366, 71] on span "Restaurants management" at bounding box center [358, 65] width 114 height 15
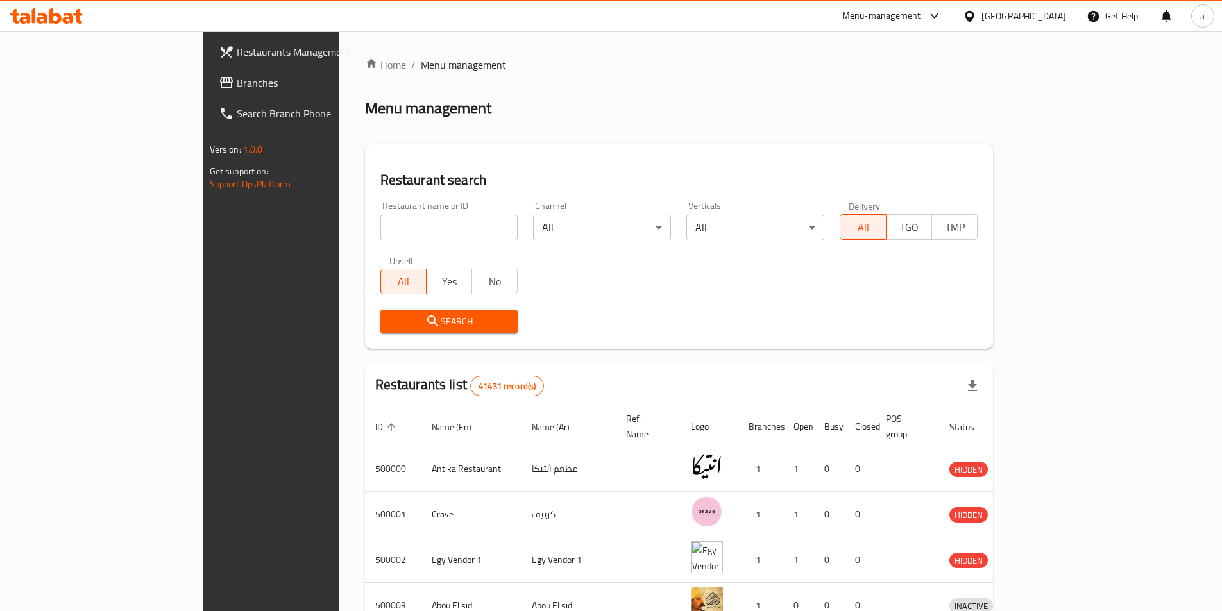
click at [237, 83] on span "Branches" at bounding box center [317, 82] width 160 height 15
